Goal: Find specific page/section: Find specific page/section

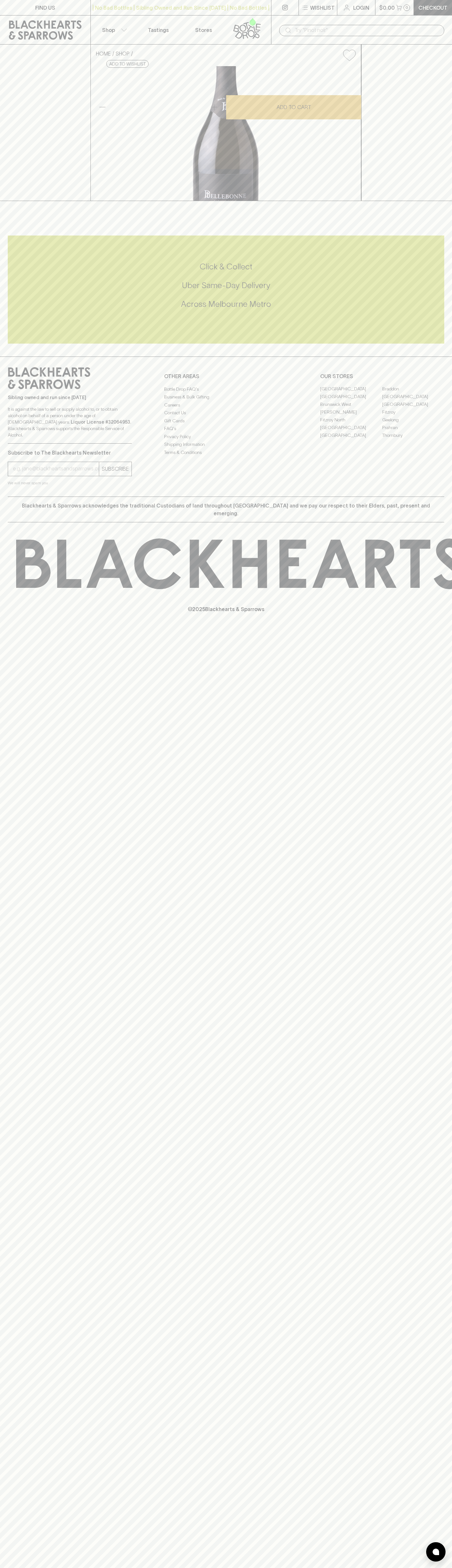
click at [191, 30] on link "Stores" at bounding box center [203, 29] width 45 height 29
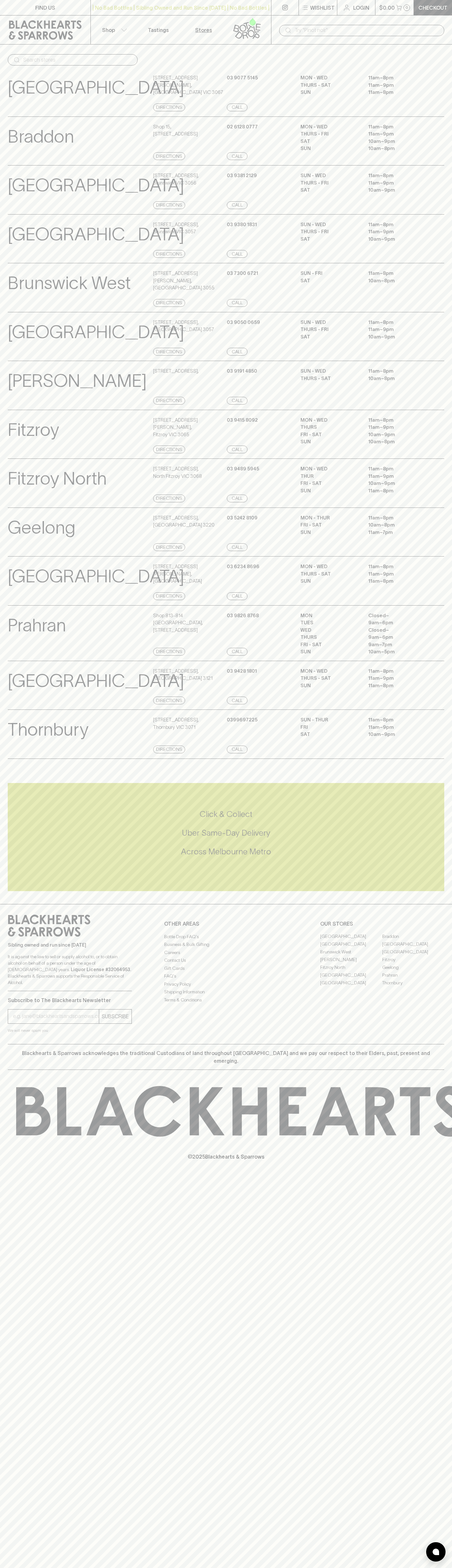
click at [429, 656] on div "MON Closed – TUES 9am – 6pm WED Closed – THURS 9am – 6pm FRI - SAT 9am – 7pm SU…" at bounding box center [372, 634] width 144 height 44
click at [392, 1567] on html "FIND US | No Bad Bottles | Sibling Owned and Run Since 2006 | No Bad Bottles | …" at bounding box center [226, 784] width 452 height 1568
click at [19, 119] on div "Braddon View Store Details Shop 15 , 27 Lonsdale Street, Braddon ACT 2612 Direc…" at bounding box center [226, 141] width 436 height 49
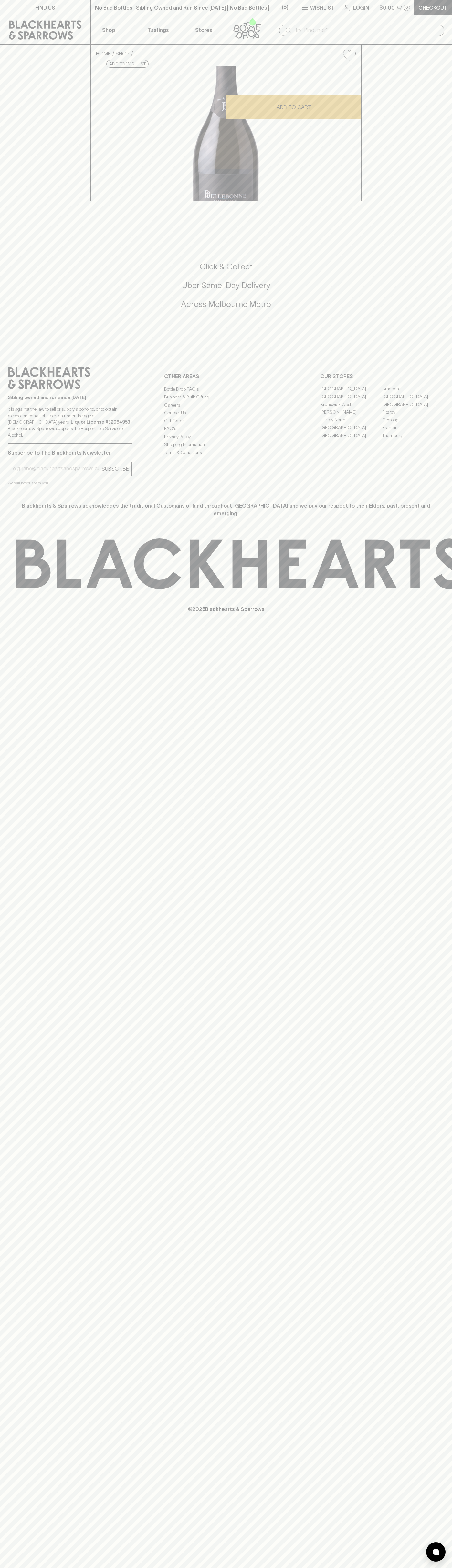
click at [413, 393] on link "Braddon" at bounding box center [413, 389] width 62 height 8
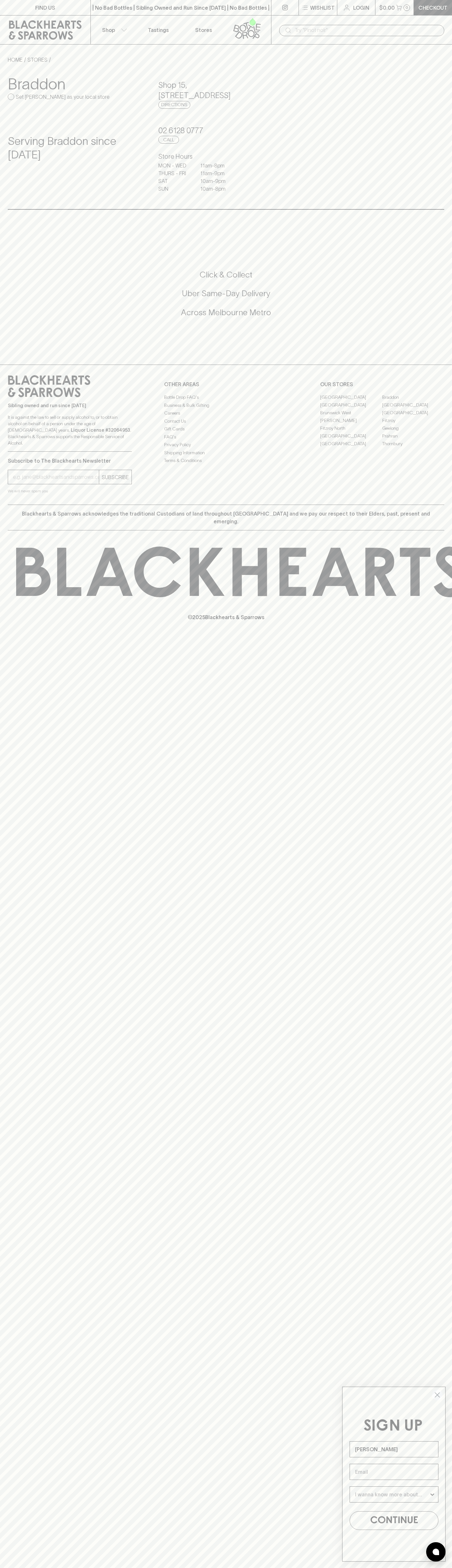
type input "[PERSON_NAME]"
